Goal: Entertainment & Leisure: Consume media (video, audio)

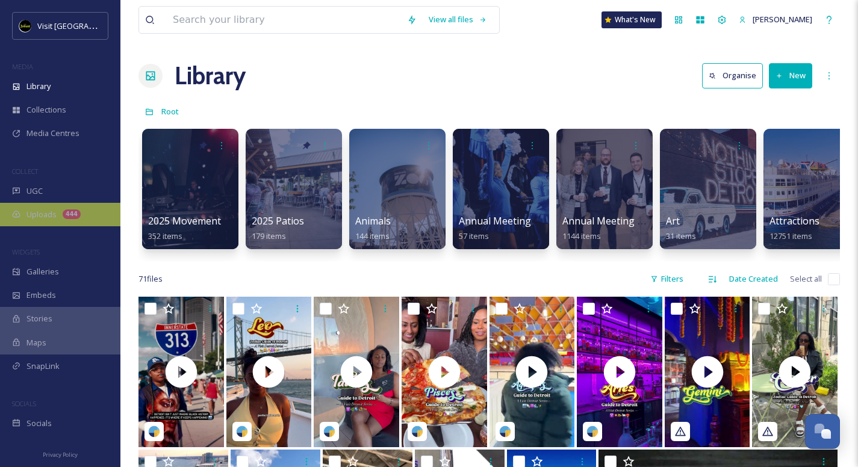
click at [55, 218] on span "Uploads" at bounding box center [41, 214] width 30 height 11
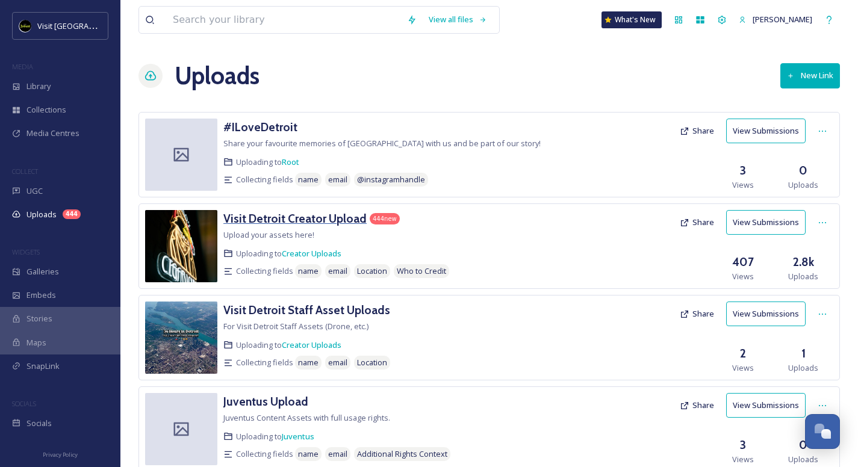
click at [297, 216] on h3 "Visit Detroit Creator Upload" at bounding box center [294, 218] width 143 height 14
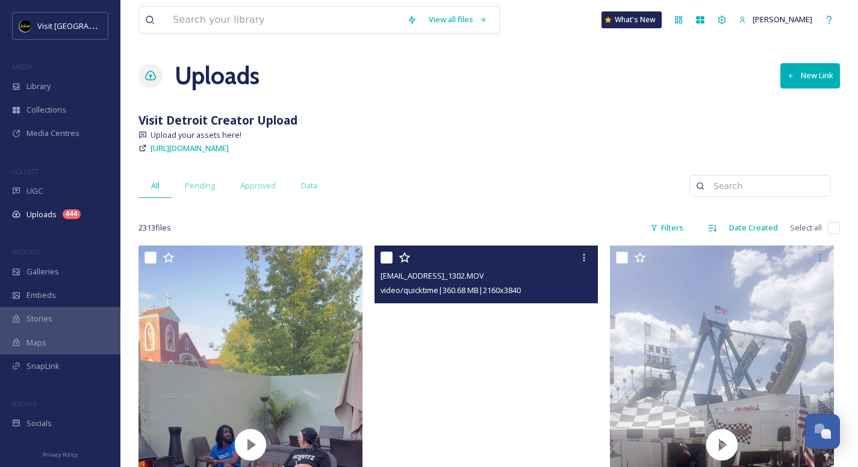
scroll to position [269, 0]
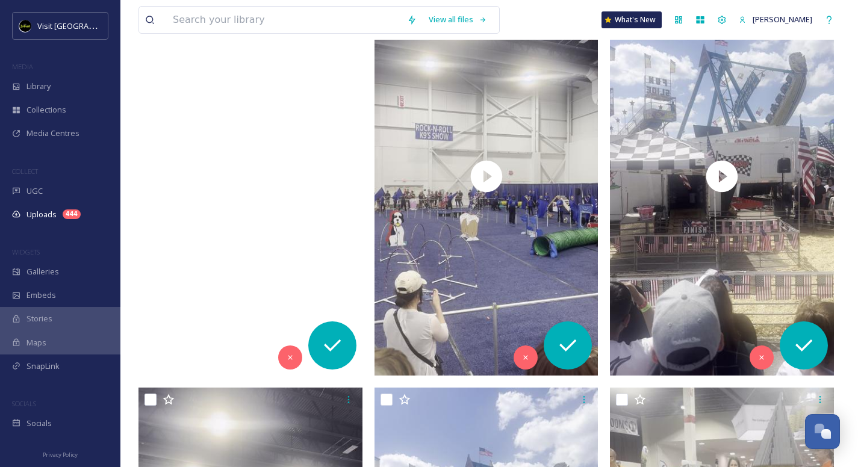
click at [356, 266] on video "ext_1756915946.355281_Foodiebeccak@gmail.com-copy_EAC309D1-C03F-4A6D-A132-51E0F…" at bounding box center [251, 176] width 224 height 398
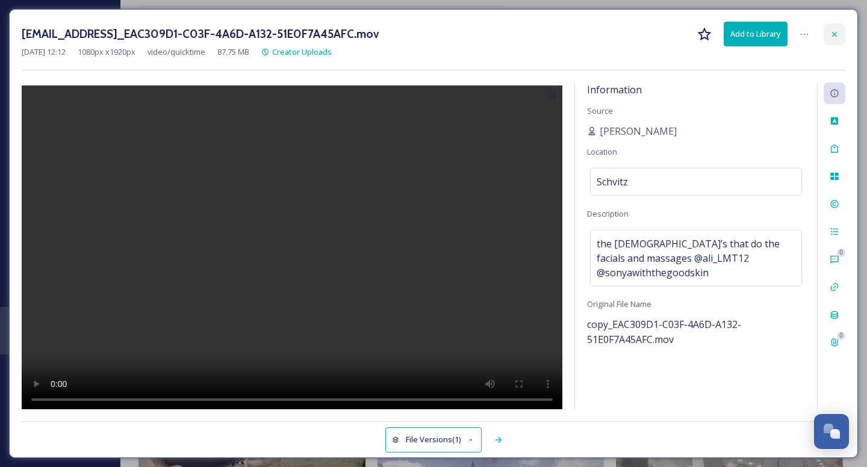
click at [831, 36] on icon at bounding box center [835, 35] width 10 height 10
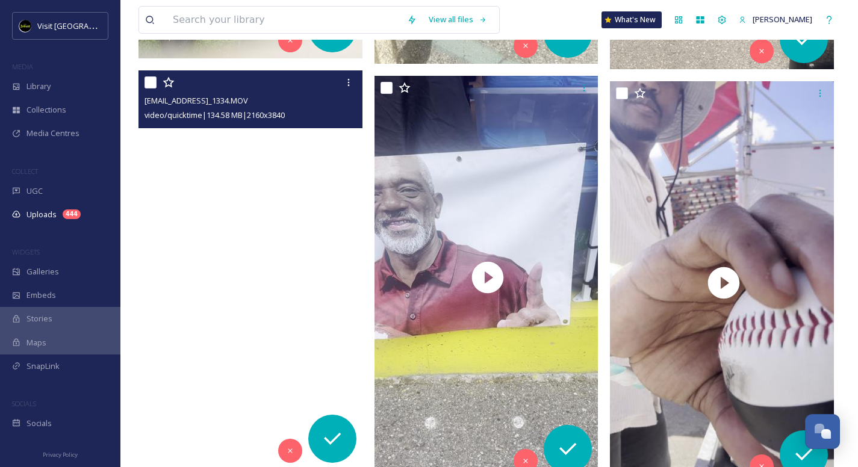
scroll to position [1440, 0]
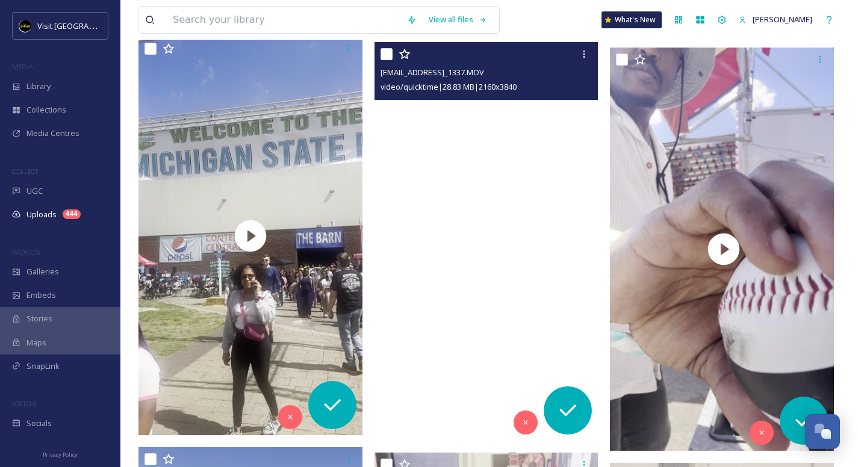
click at [535, 232] on video "ext_1756843328.167339_beatsandbrewsinquiry@gmail.com-IMG_1337.MOV" at bounding box center [487, 241] width 224 height 398
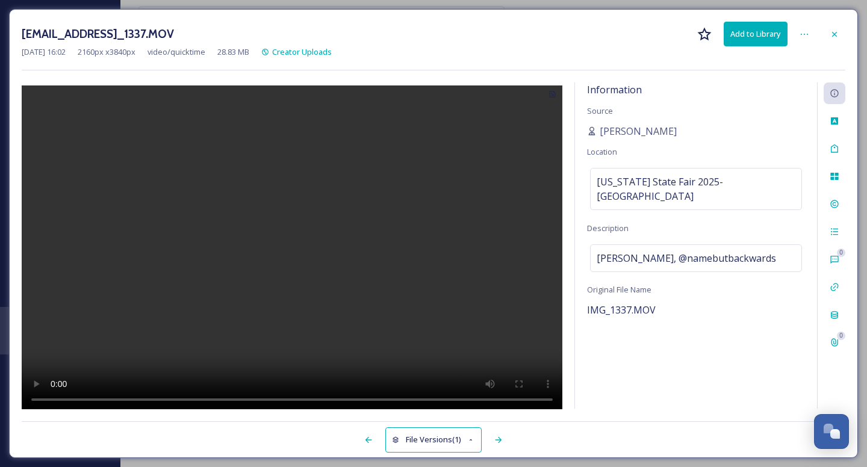
click at [298, 254] on video at bounding box center [292, 250] width 541 height 328
click at [831, 32] on icon at bounding box center [835, 35] width 10 height 10
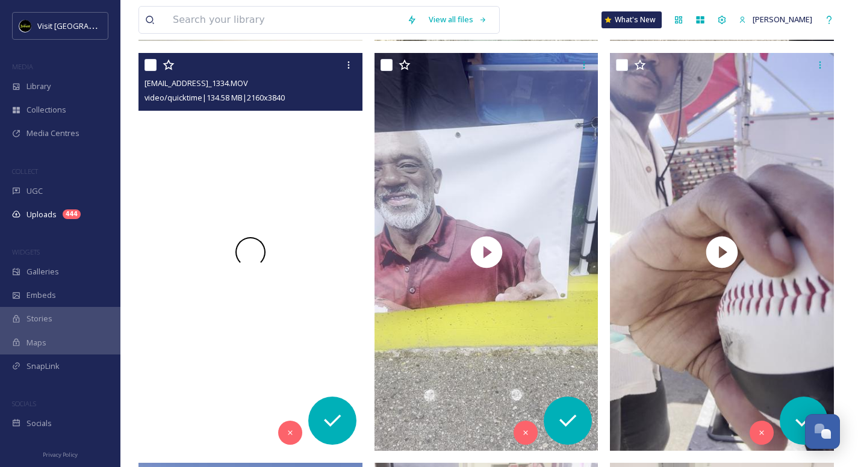
click at [324, 304] on div at bounding box center [251, 252] width 224 height 398
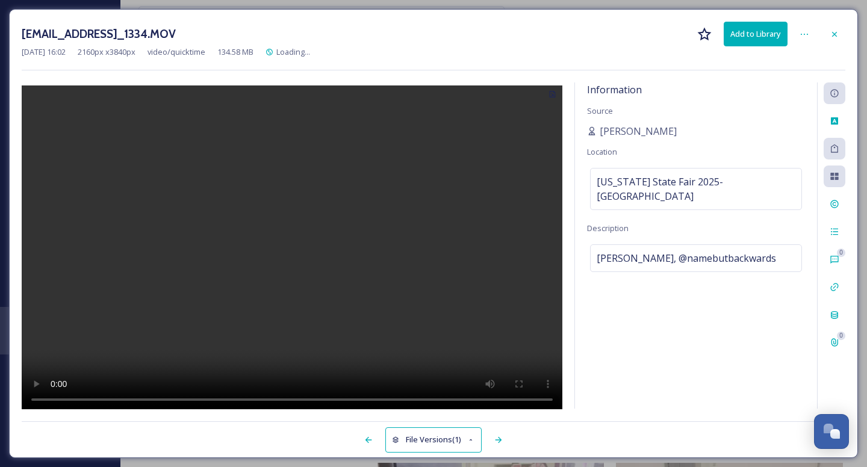
click at [291, 249] on video at bounding box center [292, 250] width 541 height 328
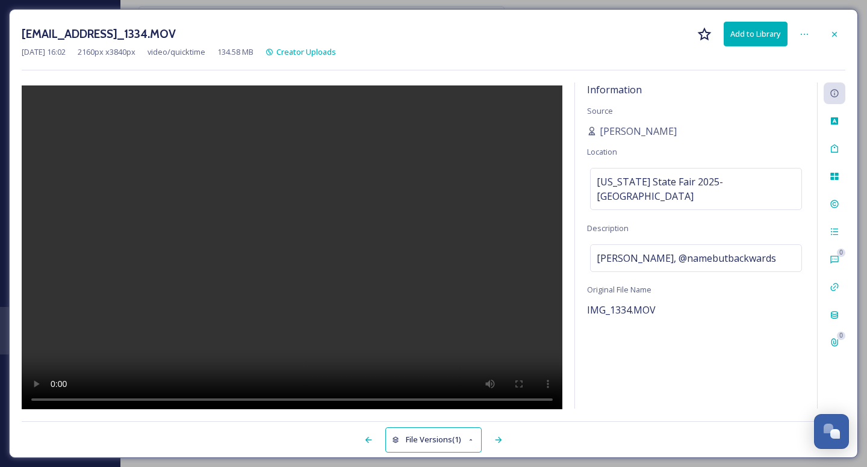
click at [345, 288] on video at bounding box center [292, 250] width 541 height 328
drag, startPoint x: 833, startPoint y: 33, endPoint x: 828, endPoint y: 37, distance: 6.4
click at [832, 34] on icon at bounding box center [835, 35] width 10 height 10
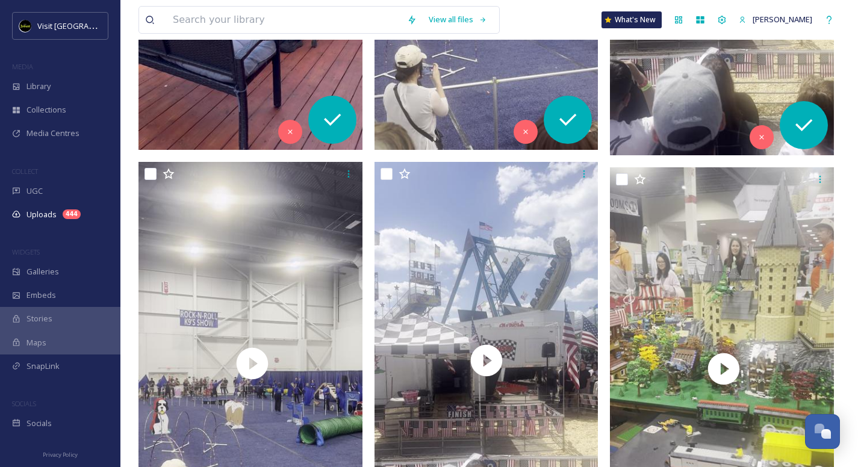
scroll to position [67, 0]
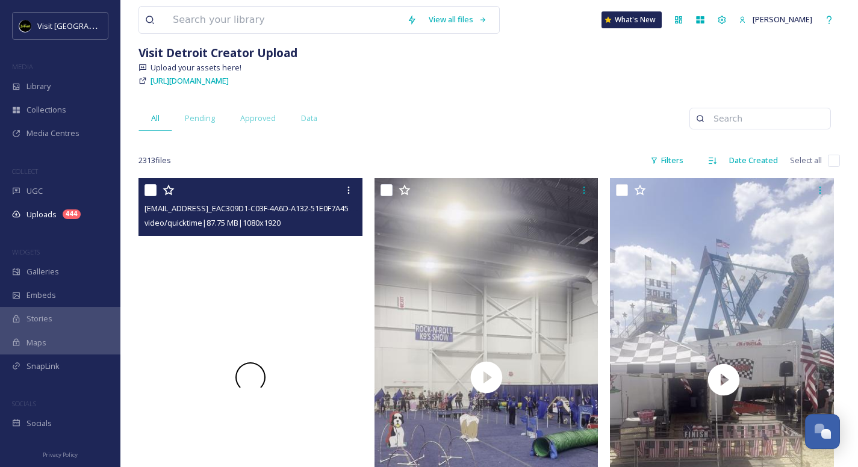
click at [311, 372] on div at bounding box center [251, 377] width 224 height 398
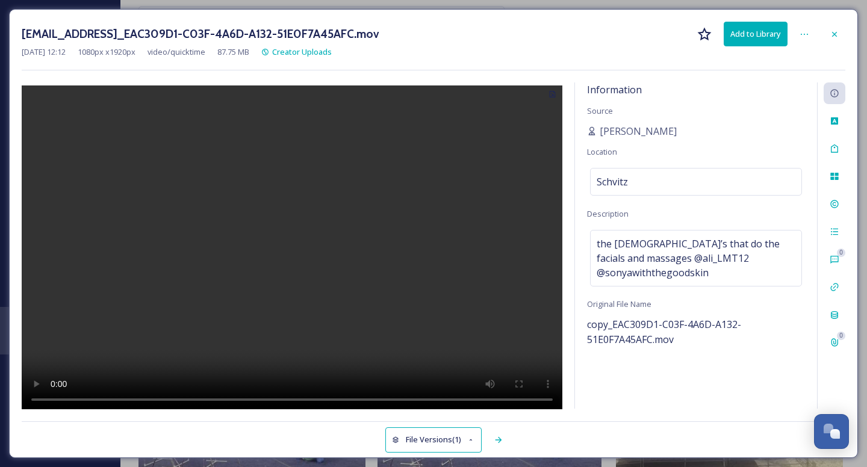
click at [291, 249] on video at bounding box center [292, 250] width 541 height 328
click at [51, 398] on video at bounding box center [292, 250] width 541 height 328
click at [55, 397] on video at bounding box center [292, 250] width 541 height 328
click at [118, 400] on video at bounding box center [292, 250] width 541 height 328
drag, startPoint x: 133, startPoint y: 397, endPoint x: 139, endPoint y: 398, distance: 6.1
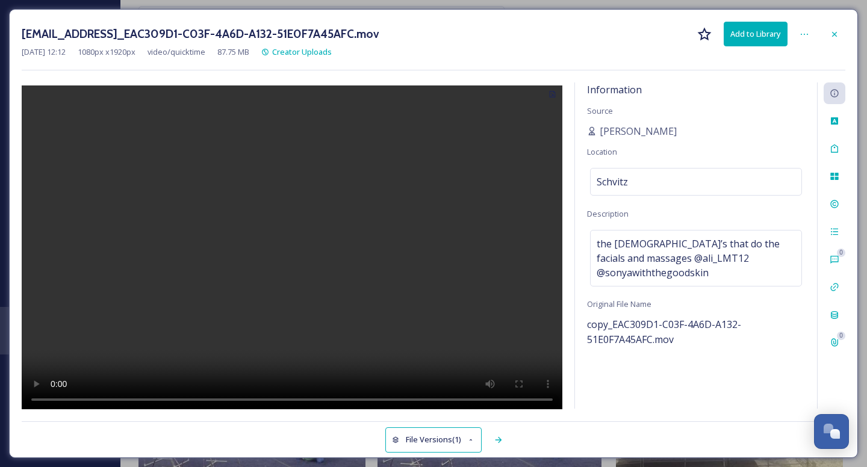
click at [133, 397] on video at bounding box center [292, 250] width 541 height 328
click at [158, 398] on video at bounding box center [292, 250] width 541 height 328
click at [161, 396] on video at bounding box center [292, 250] width 541 height 328
click at [166, 397] on video at bounding box center [292, 250] width 541 height 328
click at [117, 400] on video at bounding box center [292, 250] width 541 height 328
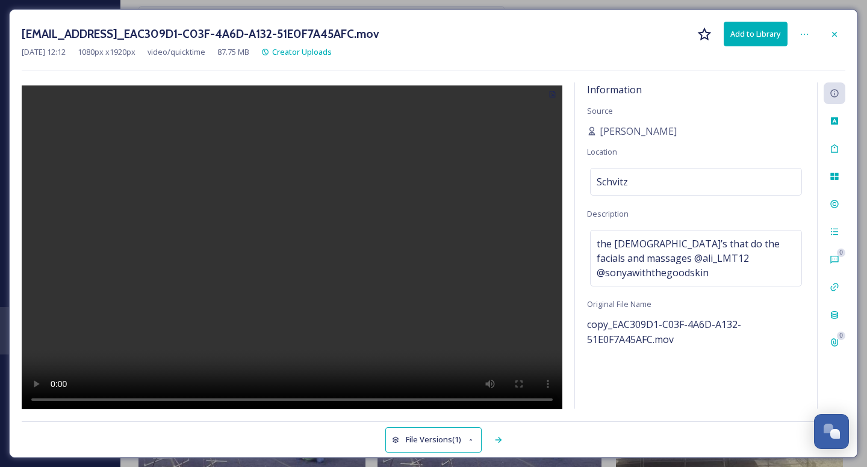
click at [117, 400] on video at bounding box center [292, 250] width 541 height 328
click at [110, 399] on video at bounding box center [292, 250] width 541 height 328
drag, startPoint x: 110, startPoint y: 399, endPoint x: 101, endPoint y: 400, distance: 9.1
click at [109, 399] on video at bounding box center [292, 250] width 541 height 328
click at [55, 400] on video at bounding box center [292, 250] width 541 height 328
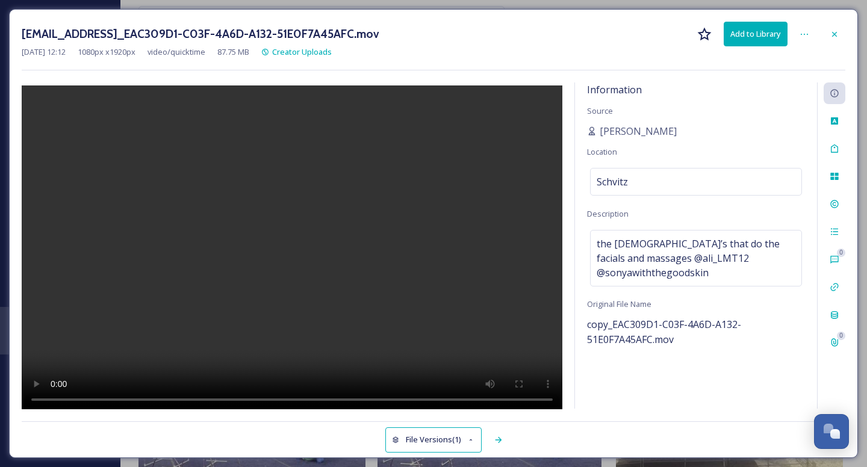
click at [55, 400] on video at bounding box center [292, 250] width 541 height 328
click at [837, 35] on icon at bounding box center [835, 35] width 10 height 10
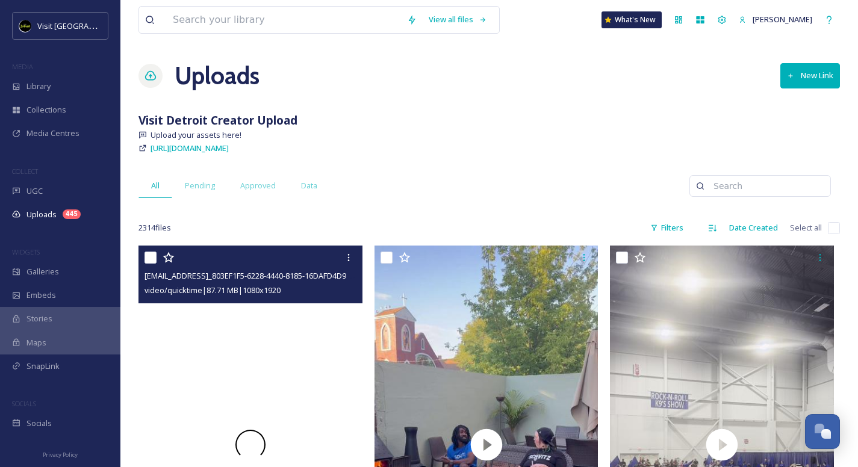
click at [302, 368] on div at bounding box center [251, 445] width 224 height 398
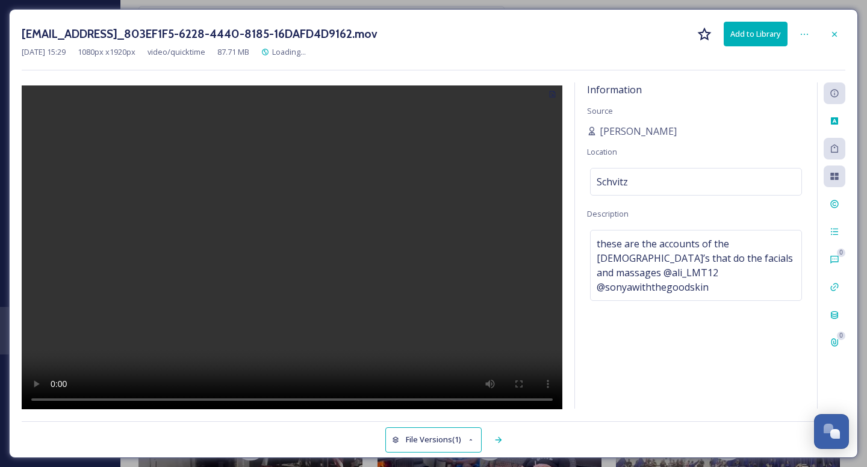
click at [297, 246] on video at bounding box center [292, 250] width 541 height 328
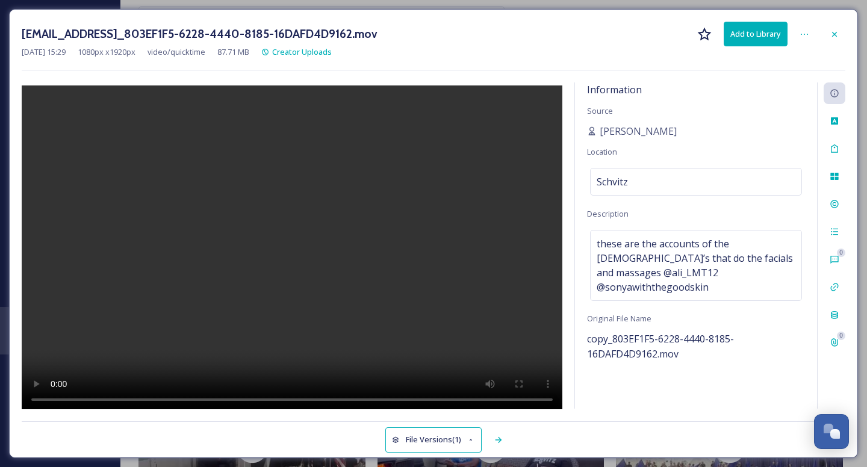
click at [342, 273] on video at bounding box center [292, 250] width 541 height 328
click at [838, 37] on icon at bounding box center [835, 35] width 10 height 10
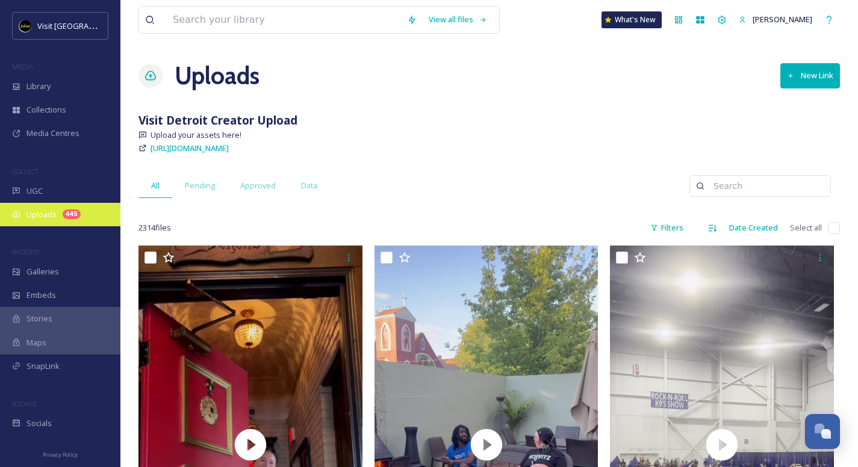
click at [76, 222] on div "Uploads 445" at bounding box center [60, 214] width 120 height 23
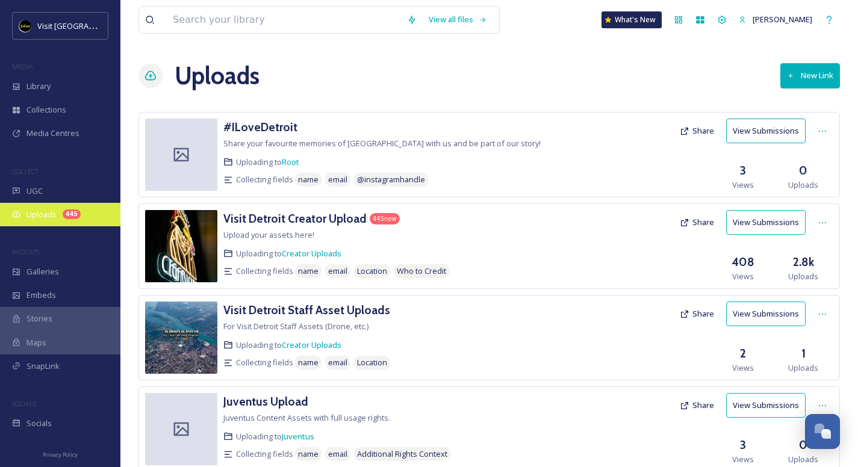
click at [26, 217] on div "Uploads 445" at bounding box center [60, 214] width 120 height 23
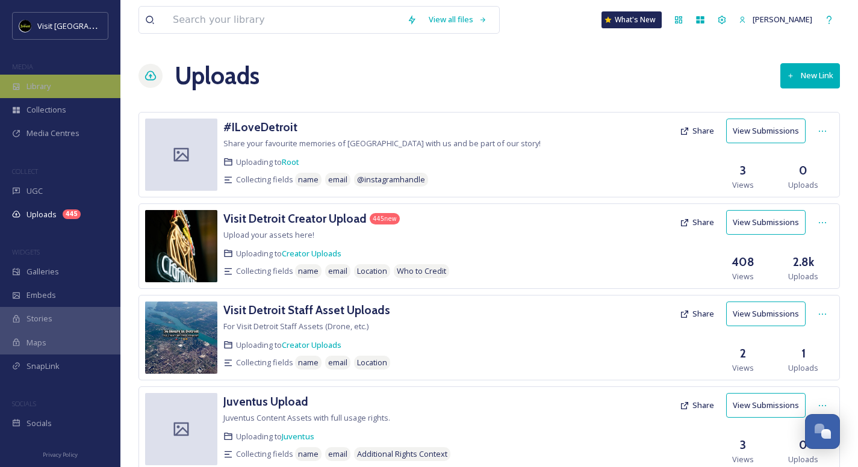
click at [49, 84] on span "Library" at bounding box center [38, 86] width 24 height 11
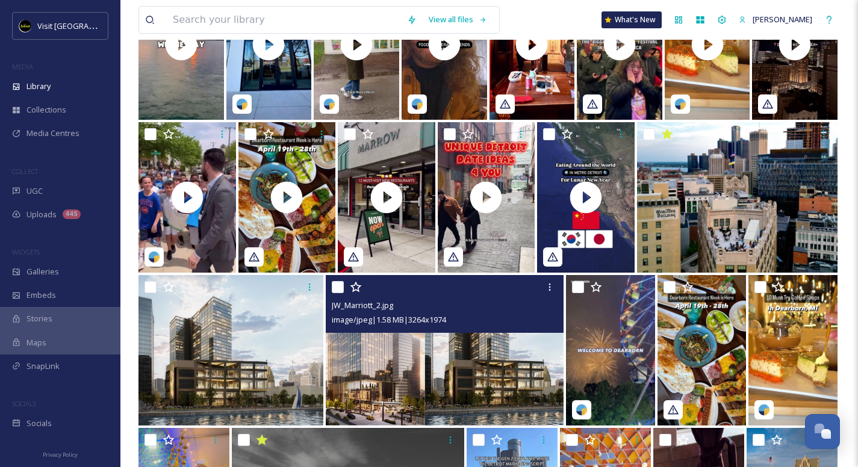
scroll to position [1160, 0]
